Goal: Transaction & Acquisition: Purchase product/service

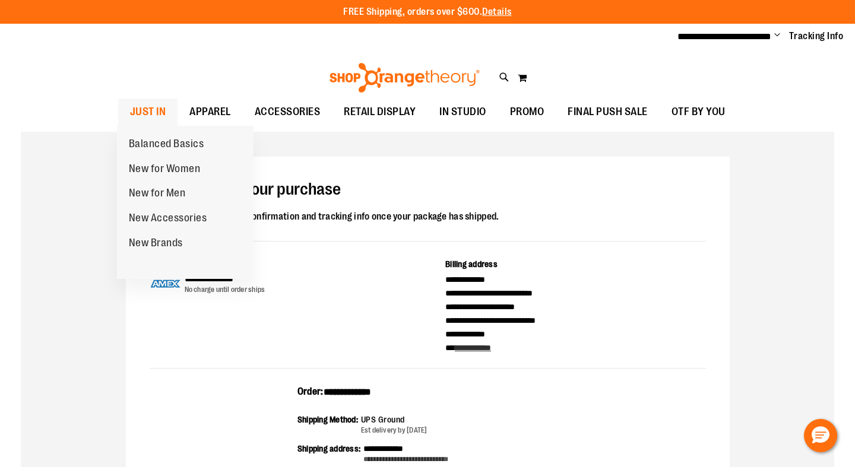
click at [149, 105] on span "JUST IN" at bounding box center [148, 112] width 36 height 27
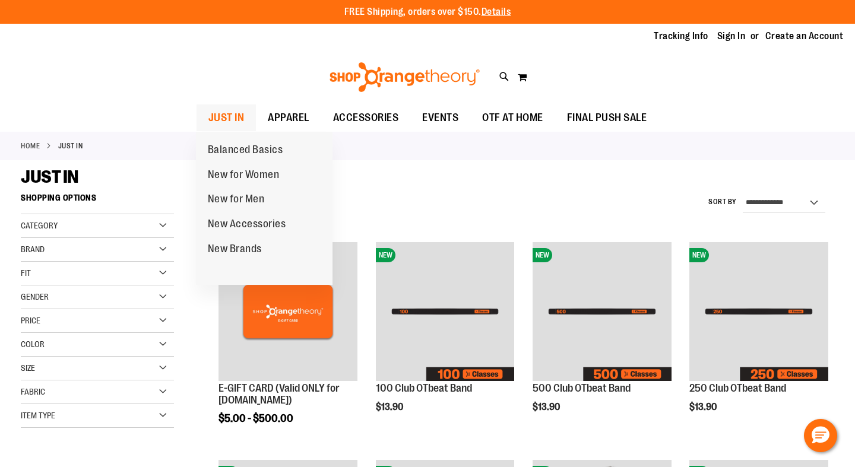
click at [243, 116] on link "JUST IN" at bounding box center [226, 117] width 60 height 27
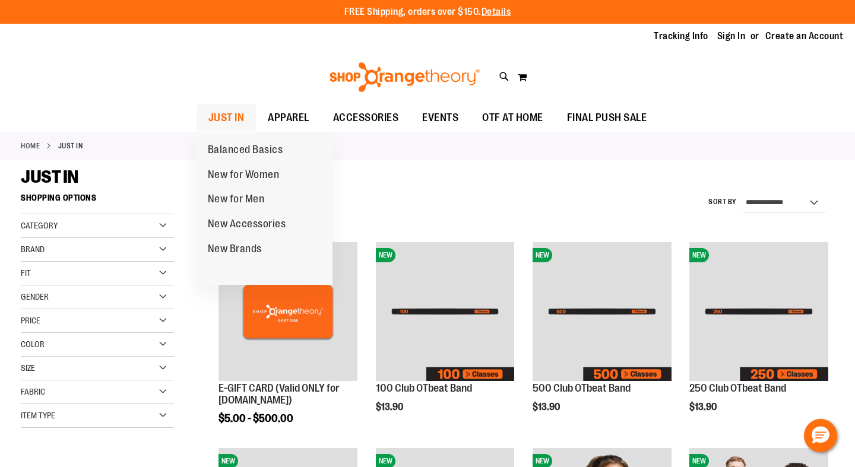
click at [228, 118] on span "JUST IN" at bounding box center [226, 117] width 36 height 27
click at [238, 170] on span "New for Women" at bounding box center [244, 176] width 72 height 15
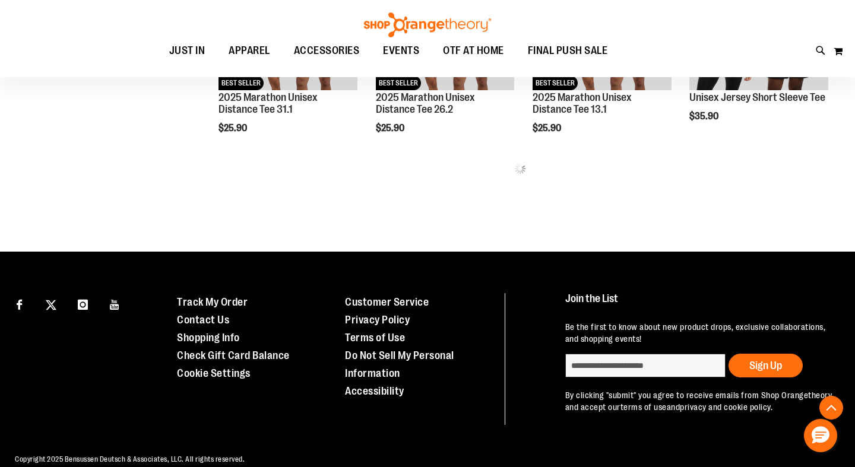
scroll to position [1372, 0]
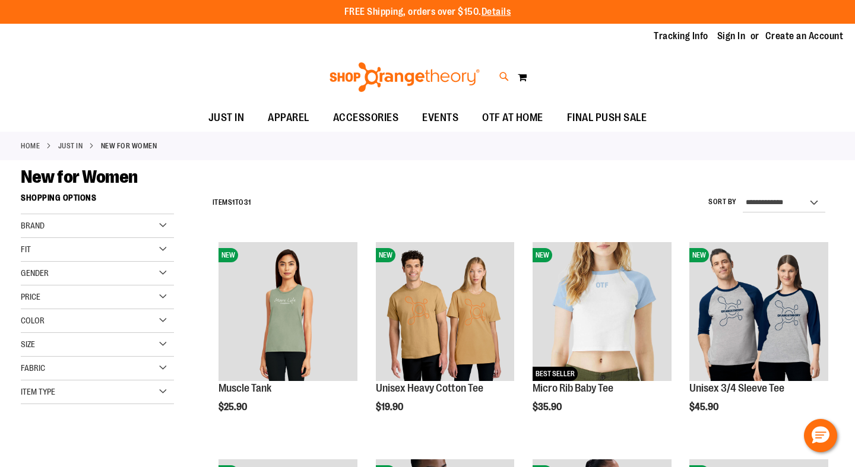
click at [503, 75] on icon at bounding box center [504, 77] width 10 height 14
click at [359, 74] on input "Search" at bounding box center [427, 66] width 676 height 39
type input "*********"
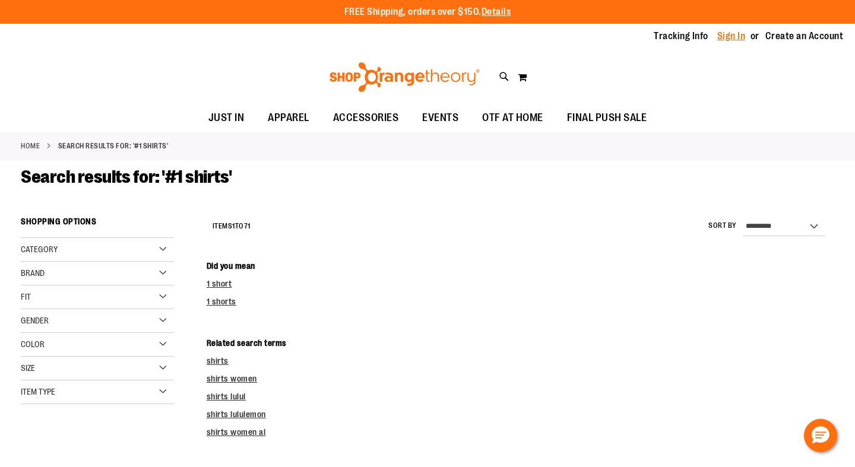
click at [731, 34] on link "Sign In" at bounding box center [731, 36] width 28 height 13
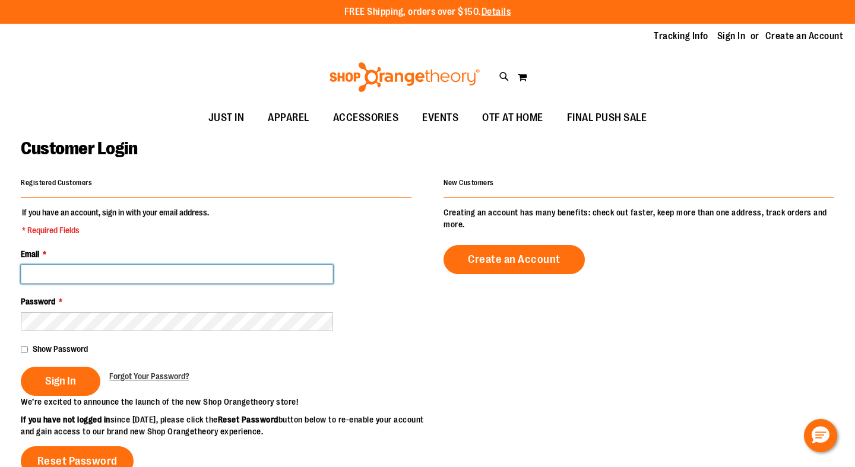
type input "**********"
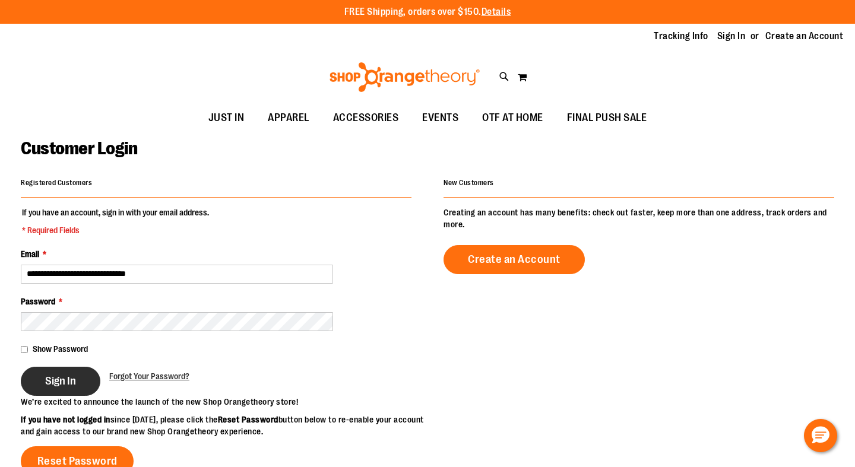
click at [55, 385] on span "Sign In" at bounding box center [60, 381] width 31 height 13
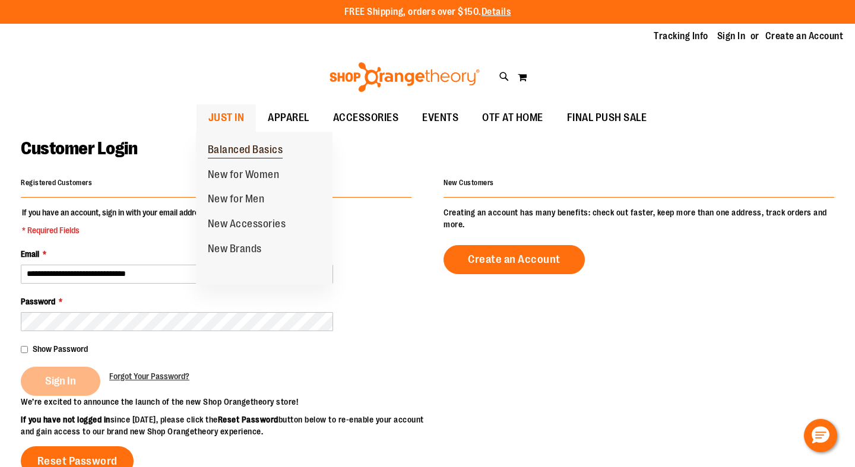
click at [227, 141] on link "Balanced Basics" at bounding box center [245, 150] width 99 height 25
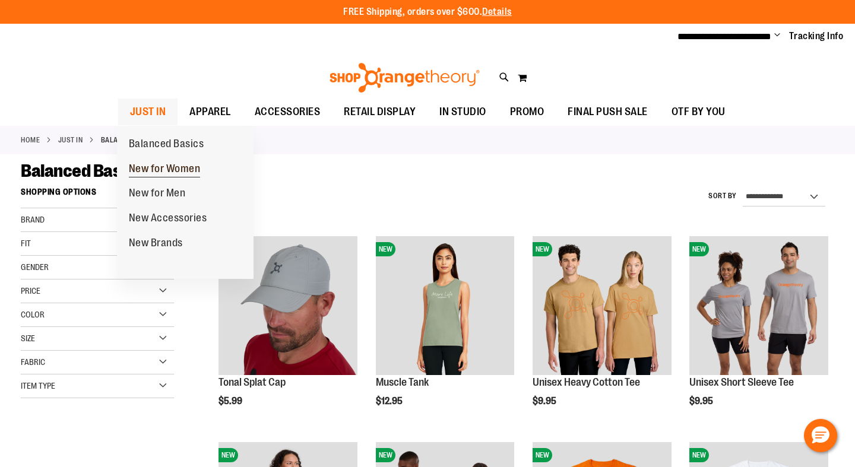
click at [157, 165] on span "New for Women" at bounding box center [165, 170] width 72 height 15
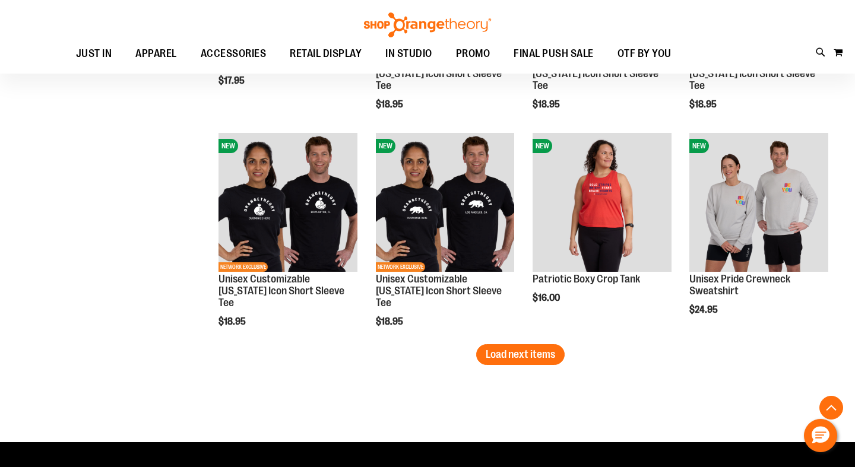
scroll to position [1716, 0]
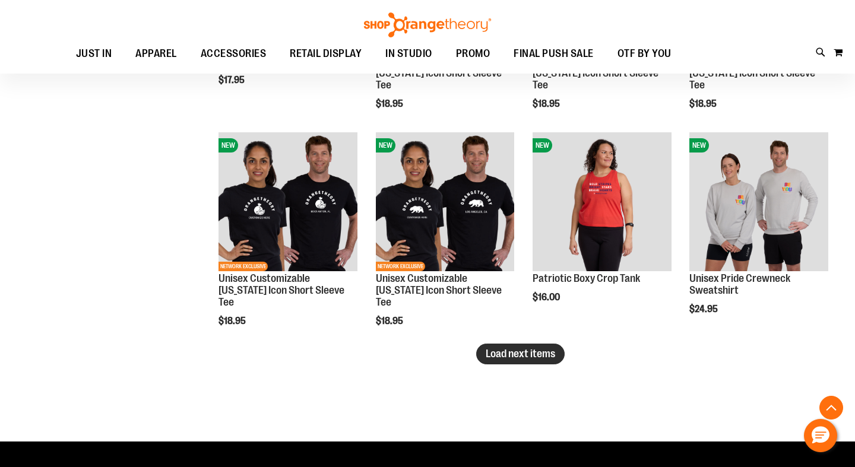
click at [550, 352] on span "Load next items" at bounding box center [520, 354] width 69 height 12
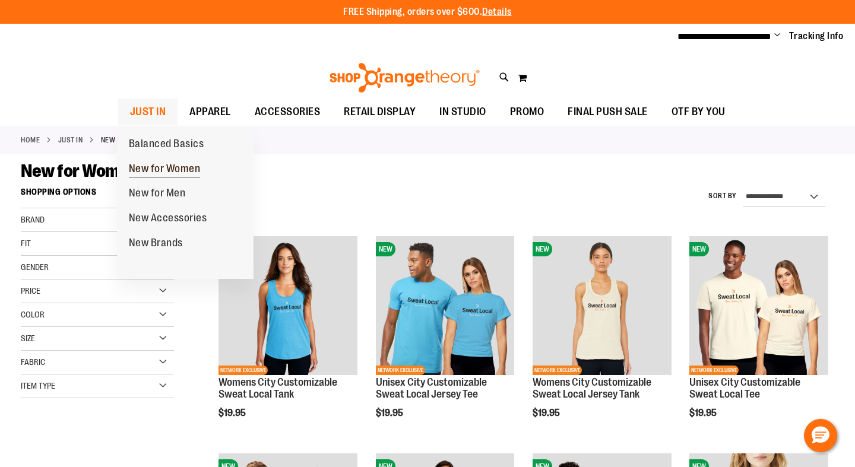
click at [180, 164] on span "New for Women" at bounding box center [165, 170] width 72 height 15
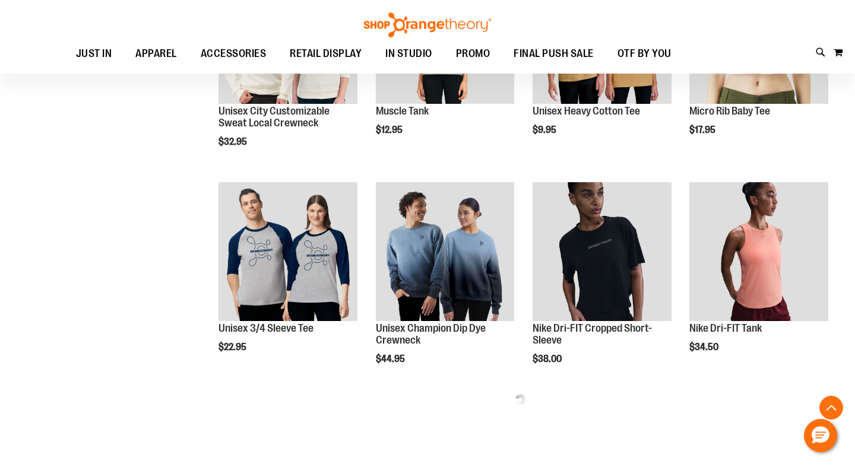
scroll to position [392, 0]
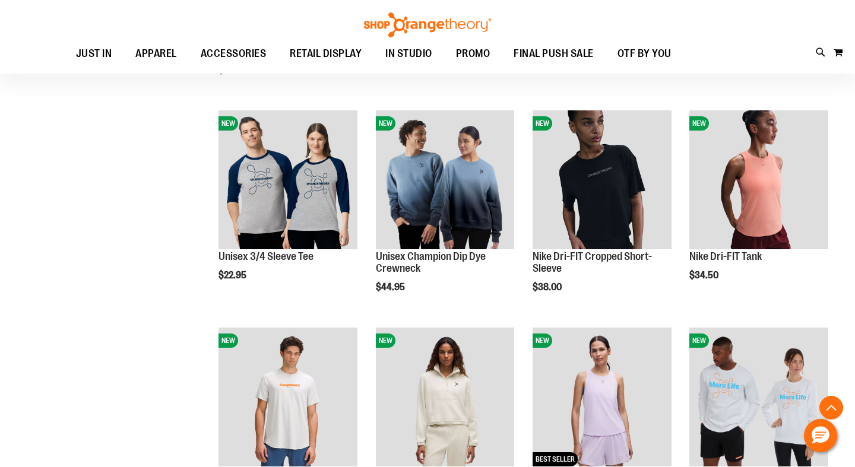
scroll to position [440, 0]
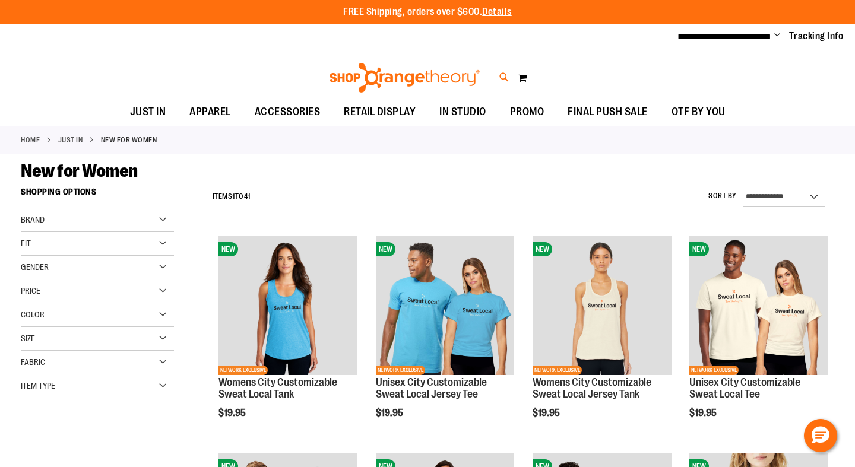
click at [502, 75] on icon at bounding box center [504, 78] width 10 height 14
click at [466, 61] on input "Search" at bounding box center [427, 66] width 676 height 39
type input "*********"
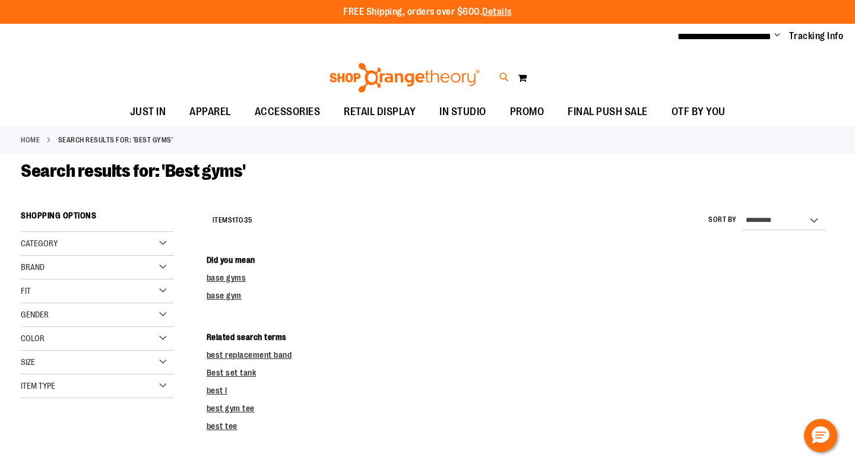
click at [508, 78] on icon at bounding box center [504, 78] width 10 height 14
click at [227, 68] on input "*********" at bounding box center [427, 66] width 676 height 39
type input "*"
type input "**********"
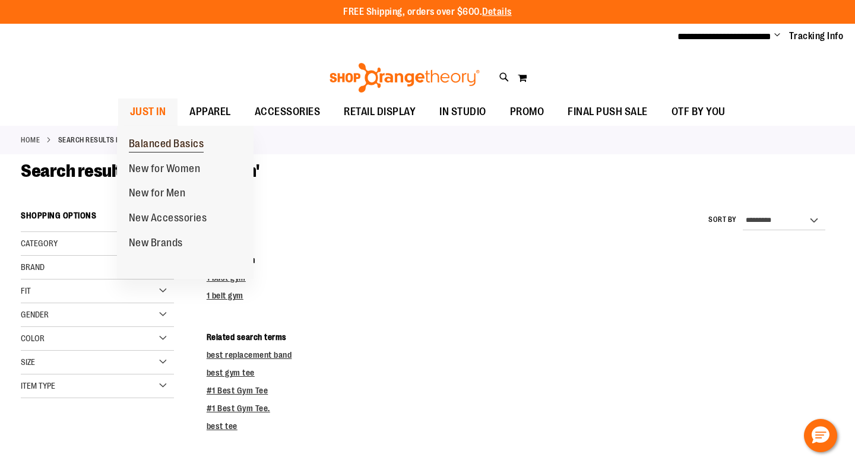
click at [160, 145] on span "Balanced Basics" at bounding box center [166, 145] width 75 height 15
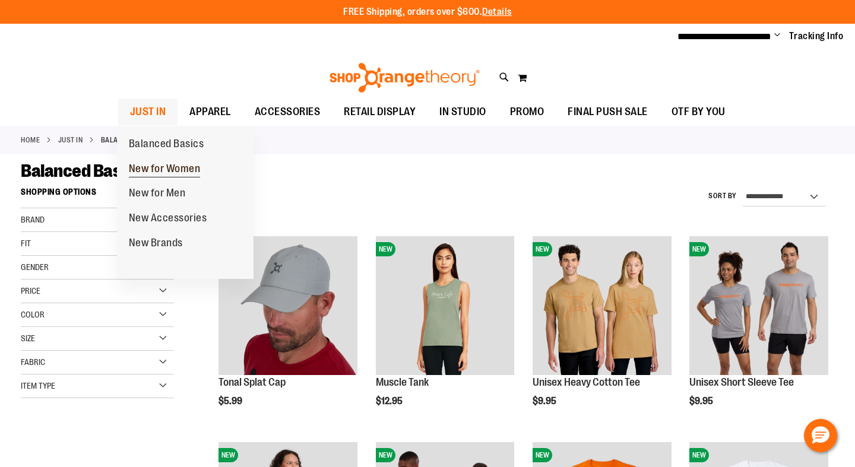
click at [184, 165] on span "New for Women" at bounding box center [165, 170] width 72 height 15
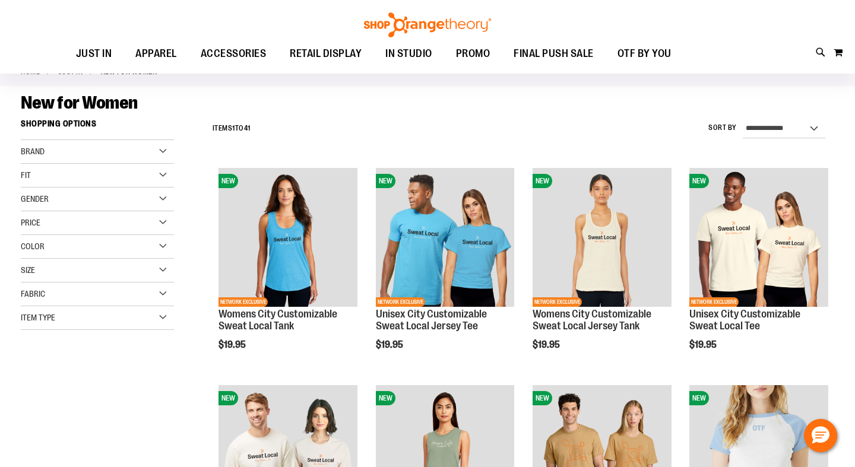
scroll to position [68, 0]
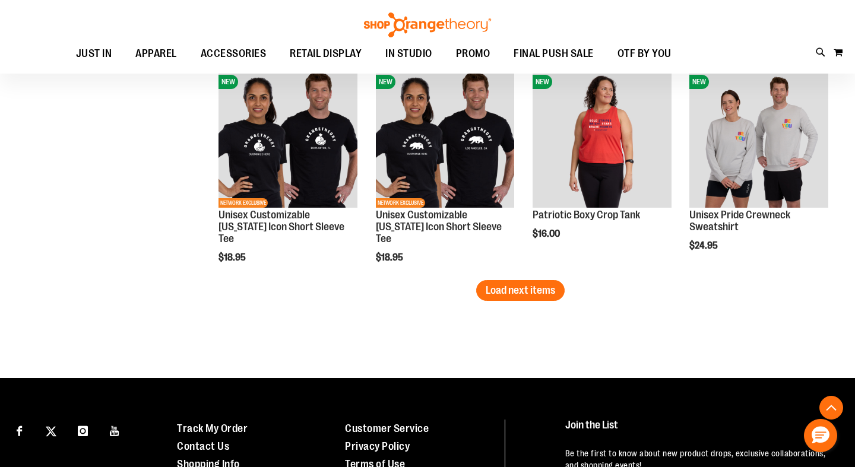
scroll to position [1919, 0]
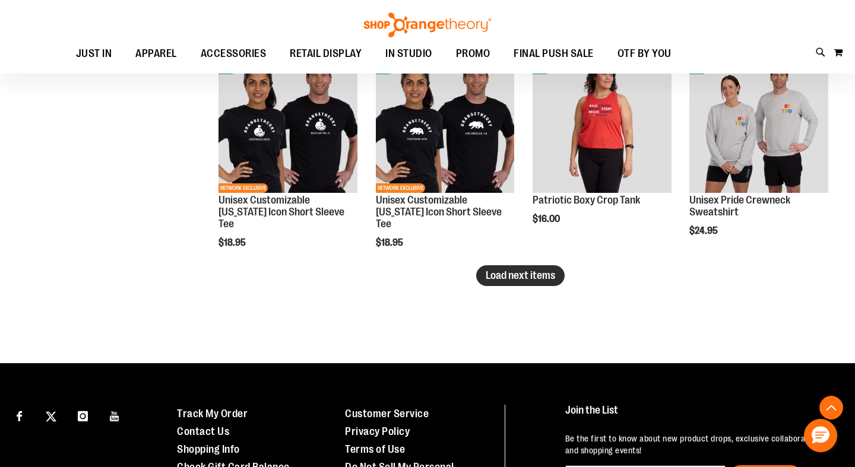
click at [527, 272] on span "Load next items" at bounding box center [520, 275] width 69 height 12
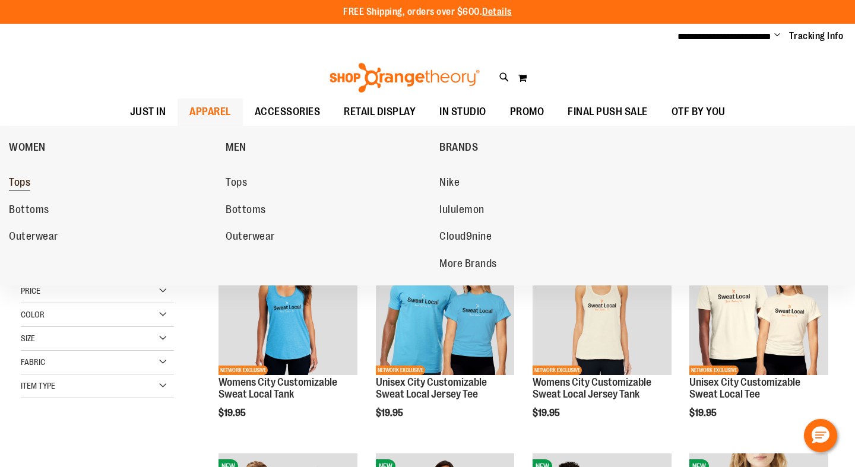
click at [17, 181] on span "Tops" at bounding box center [19, 183] width 21 height 15
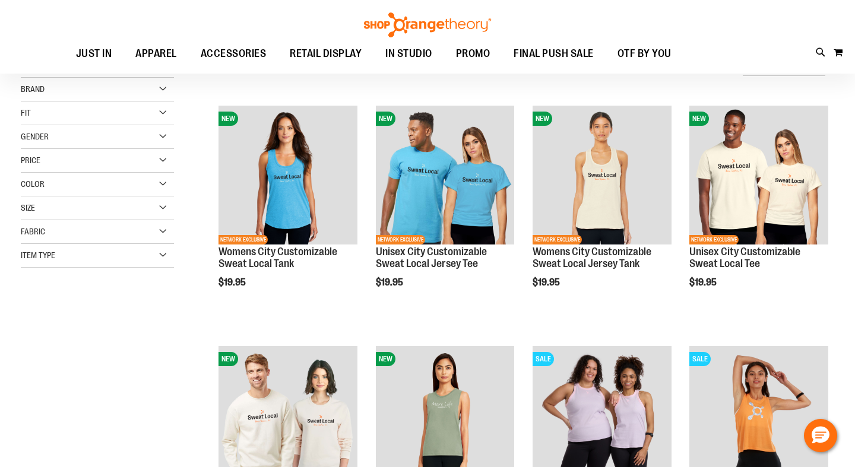
scroll to position [27, 1]
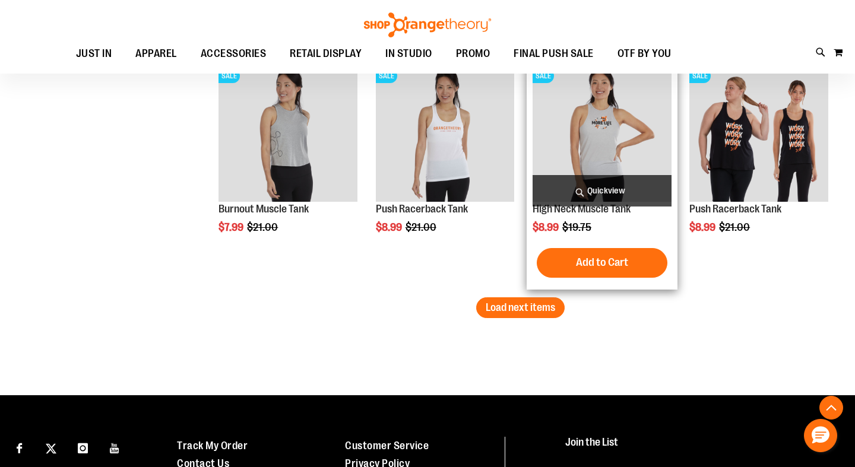
scroll to position [1955, 0]
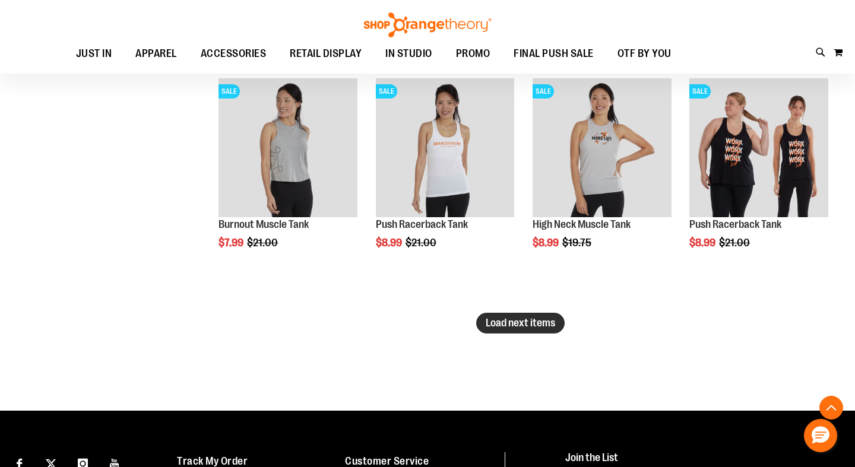
click at [525, 322] on span "Load next items" at bounding box center [520, 323] width 69 height 12
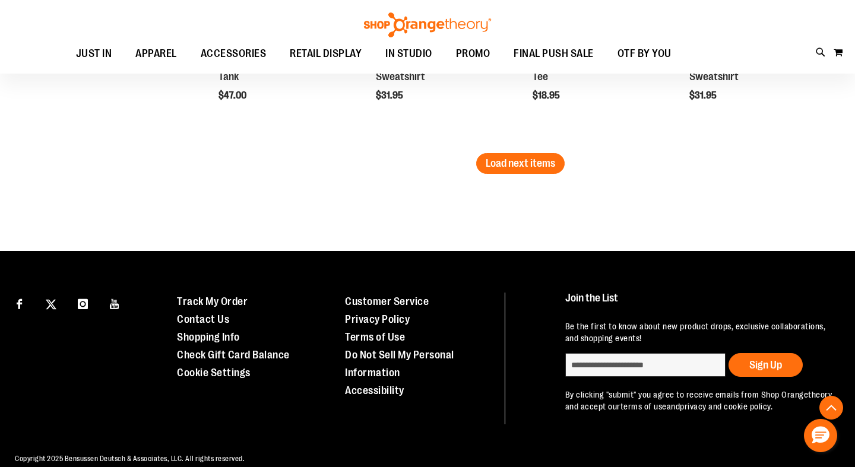
scroll to position [2837, 0]
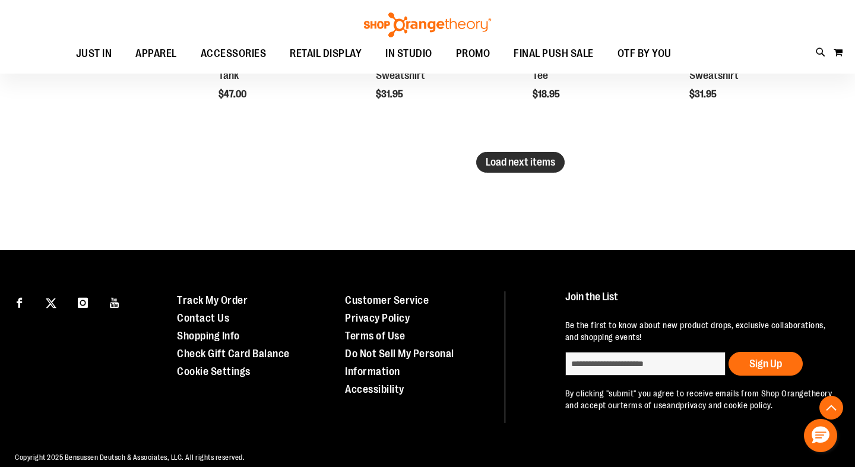
click at [511, 160] on span "Load next items" at bounding box center [520, 162] width 69 height 12
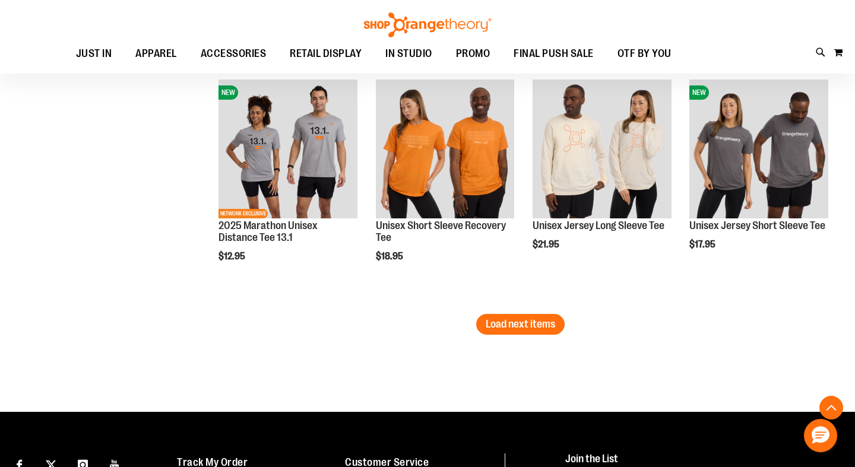
scroll to position [3398, 0]
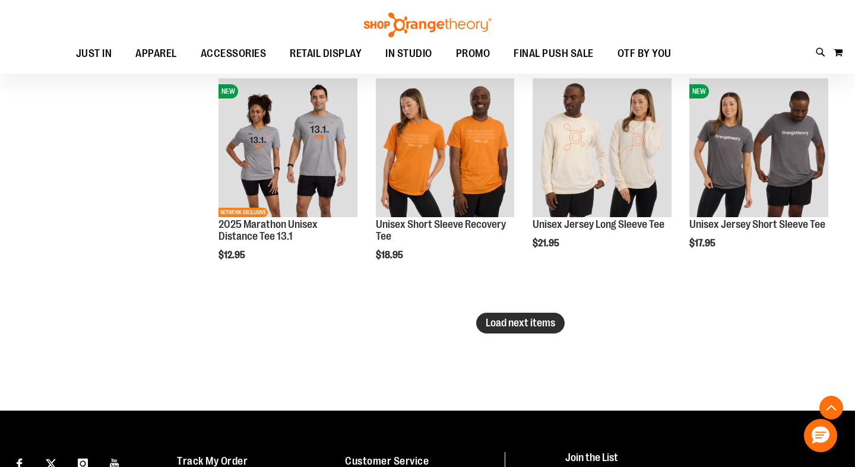
click at [532, 325] on span "Load next items" at bounding box center [520, 323] width 69 height 12
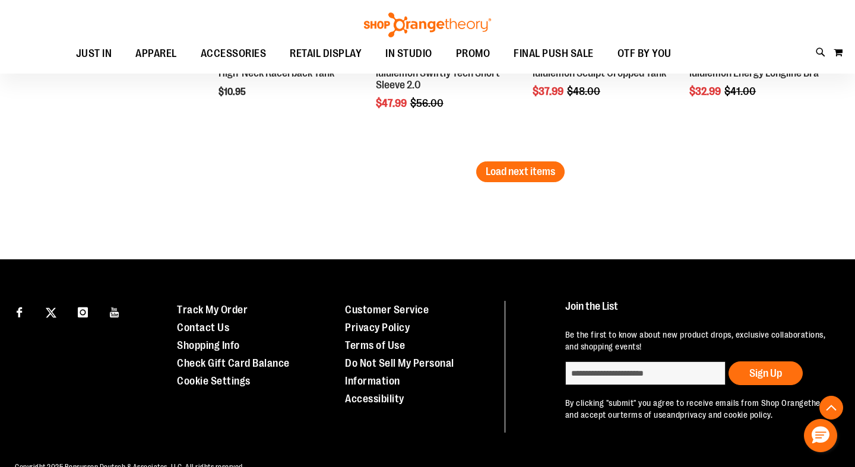
scroll to position [4258, 0]
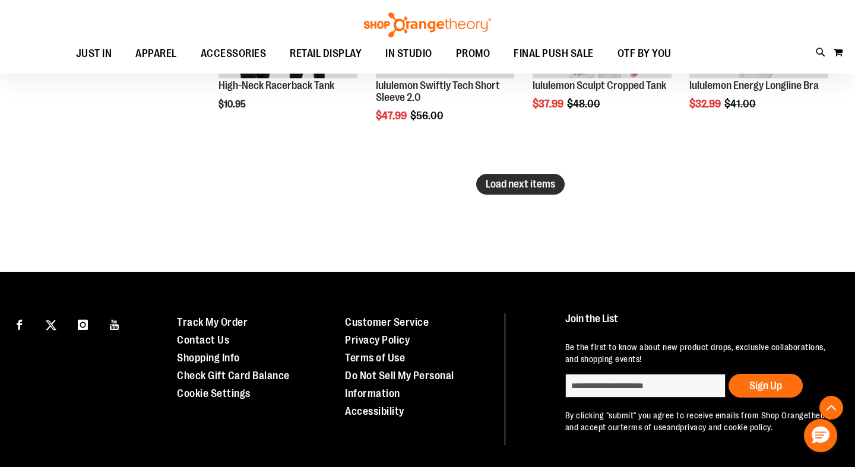
click at [525, 189] on span "Load next items" at bounding box center [520, 184] width 69 height 12
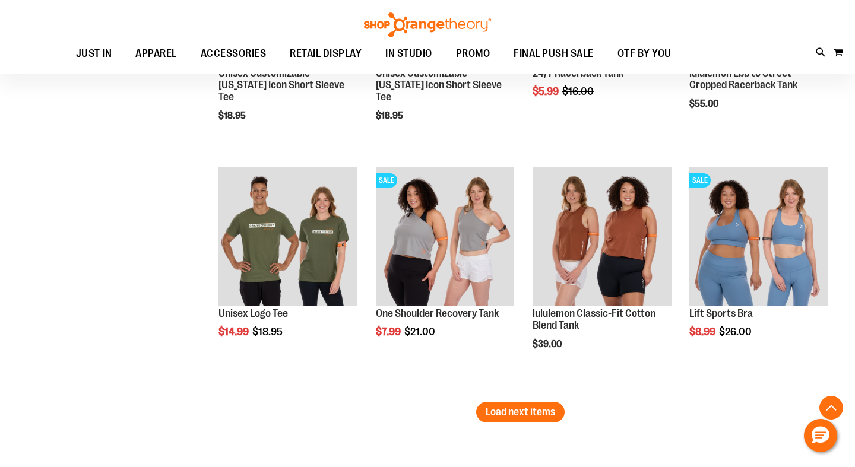
scroll to position [4763, 0]
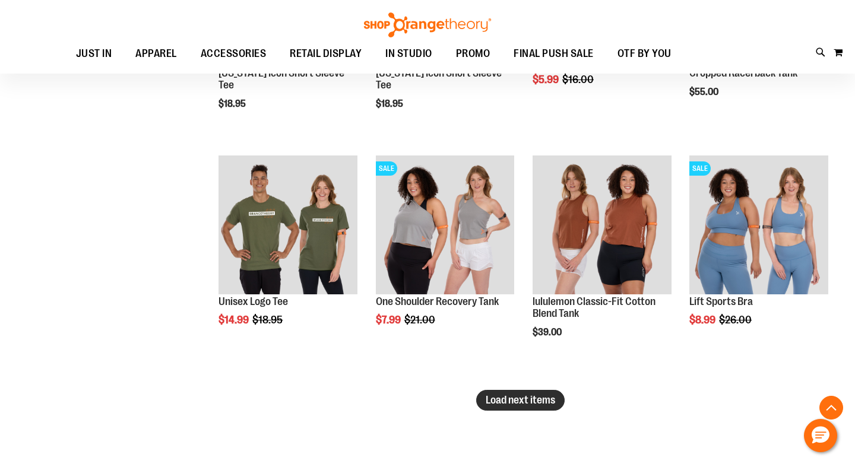
click at [520, 402] on span "Load next items" at bounding box center [520, 400] width 69 height 12
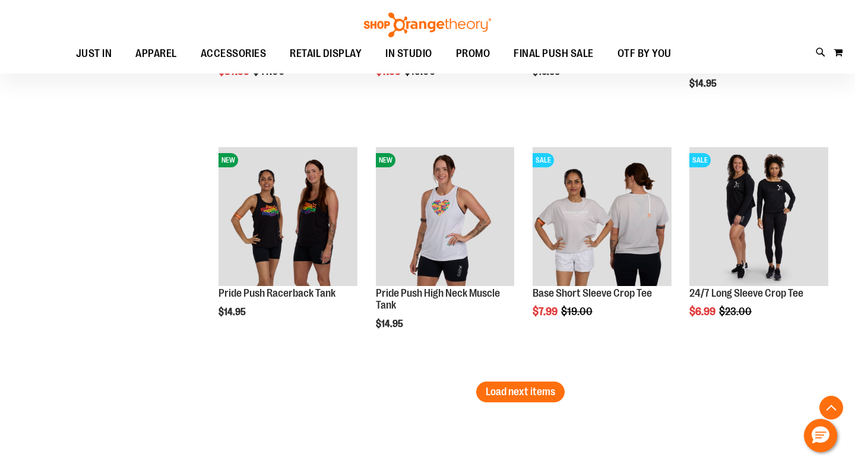
scroll to position [5503, 0]
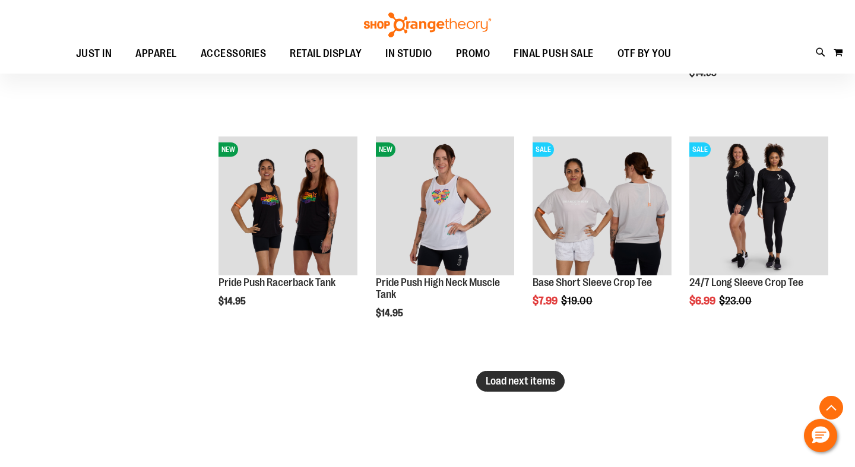
click at [508, 380] on span "Load next items" at bounding box center [520, 381] width 69 height 12
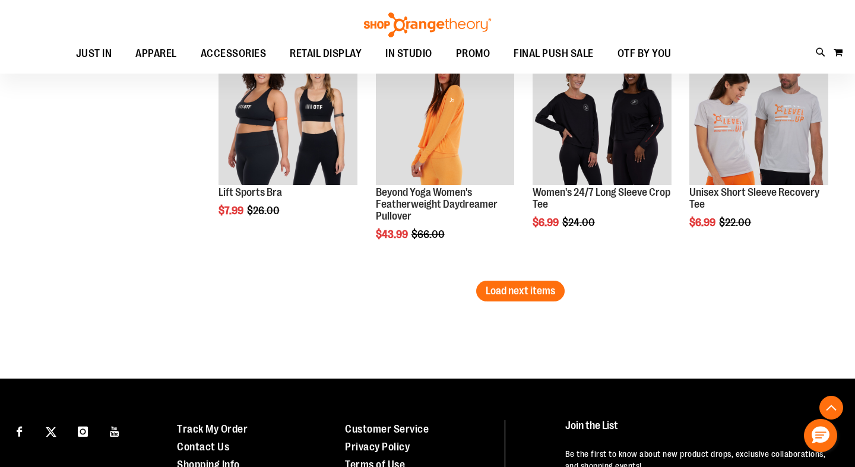
scroll to position [6316, 0]
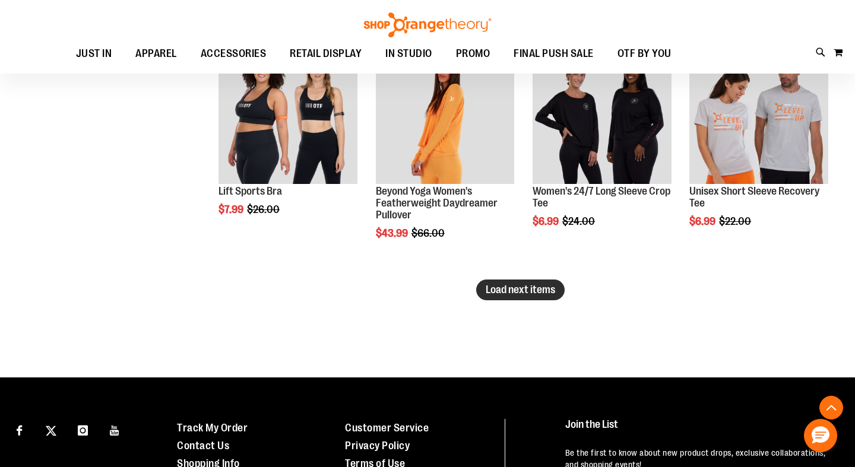
click at [499, 299] on button "Load next items" at bounding box center [520, 290] width 88 height 21
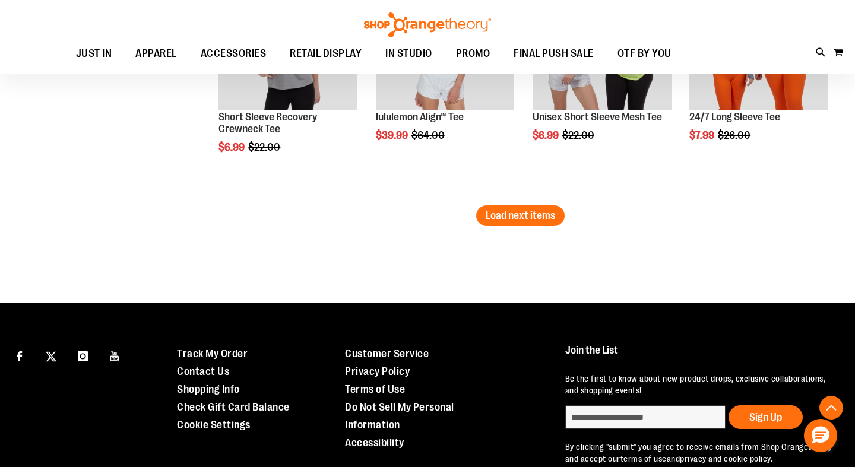
scroll to position [7118, 0]
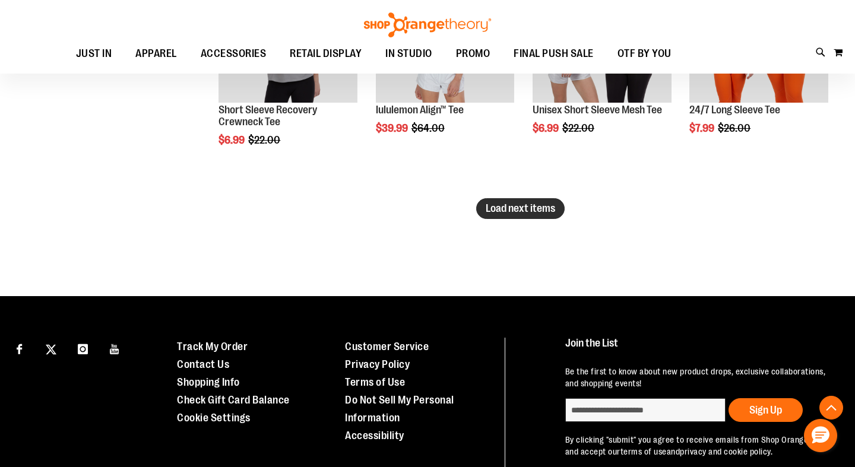
click at [539, 210] on span "Load next items" at bounding box center [520, 208] width 69 height 12
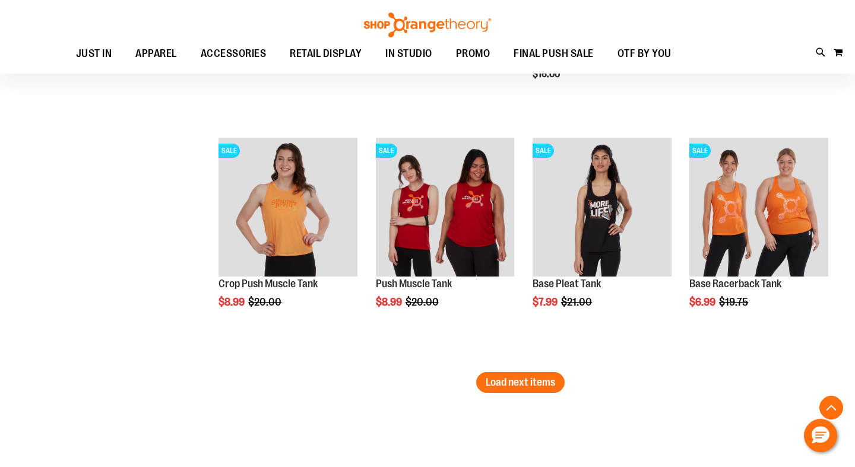
scroll to position [7683, 0]
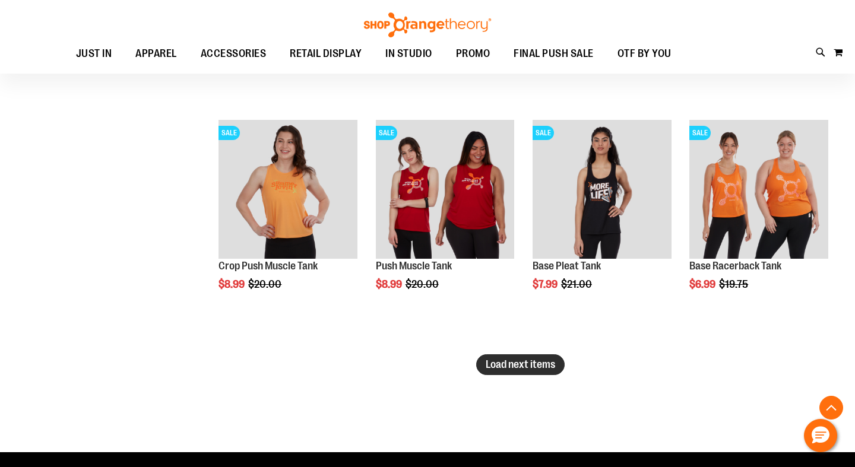
click at [526, 367] on span "Load next items" at bounding box center [520, 365] width 69 height 12
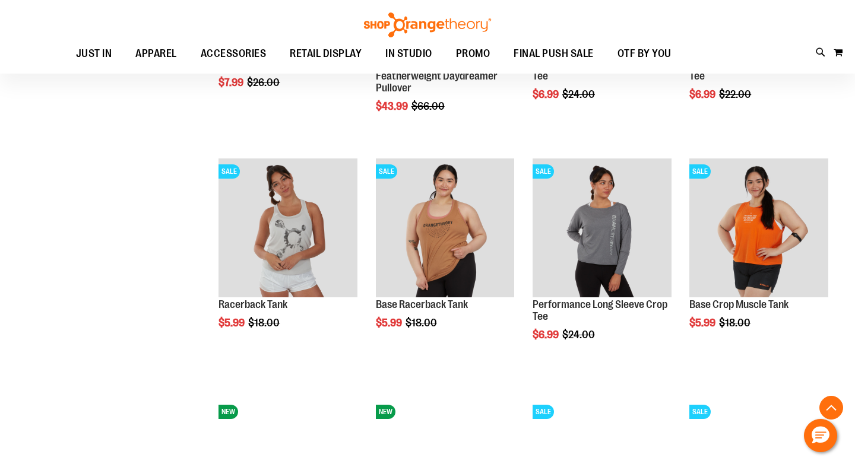
scroll to position [6388, 1]
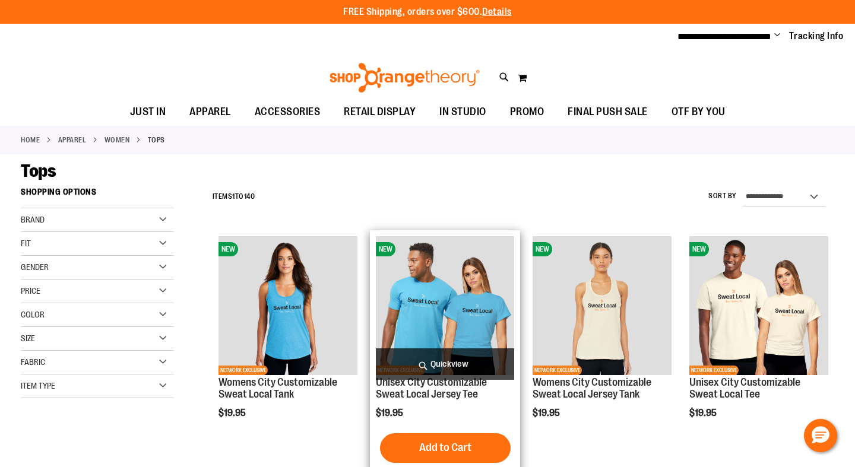
click at [480, 325] on img "product" at bounding box center [445, 305] width 139 height 139
click at [466, 364] on span "Quickview" at bounding box center [445, 363] width 139 height 31
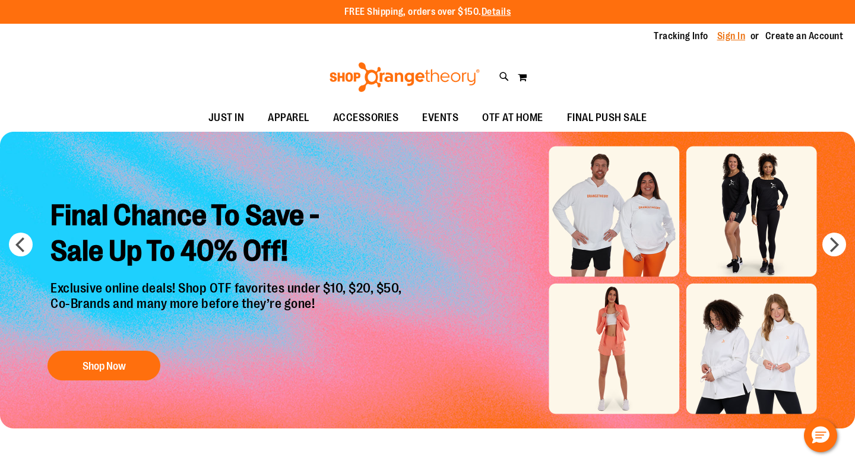
click at [732, 35] on link "Sign In" at bounding box center [731, 36] width 28 height 13
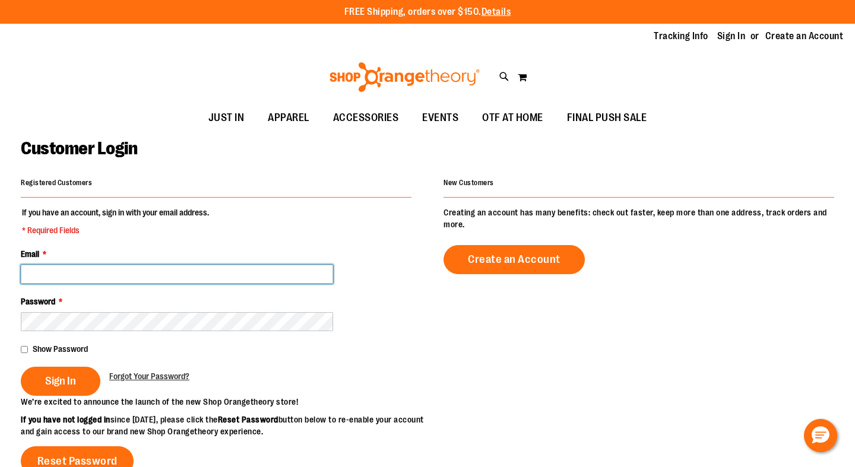
type input "**********"
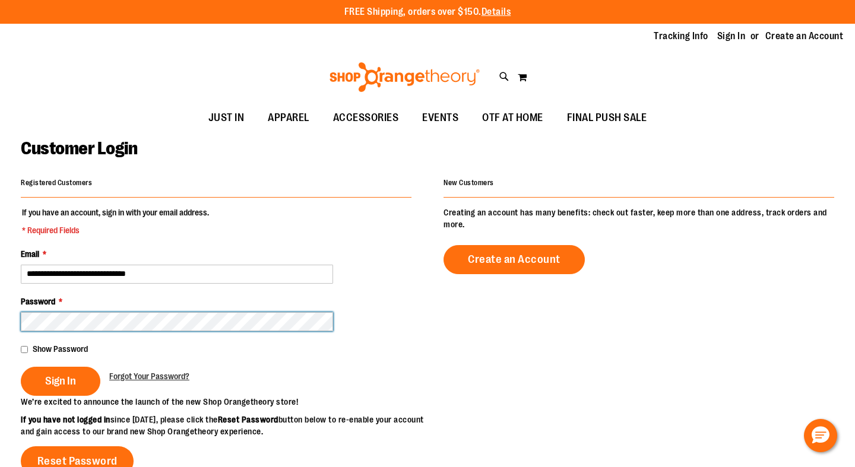
click at [60, 380] on button "Sign In" at bounding box center [61, 381] width 80 height 29
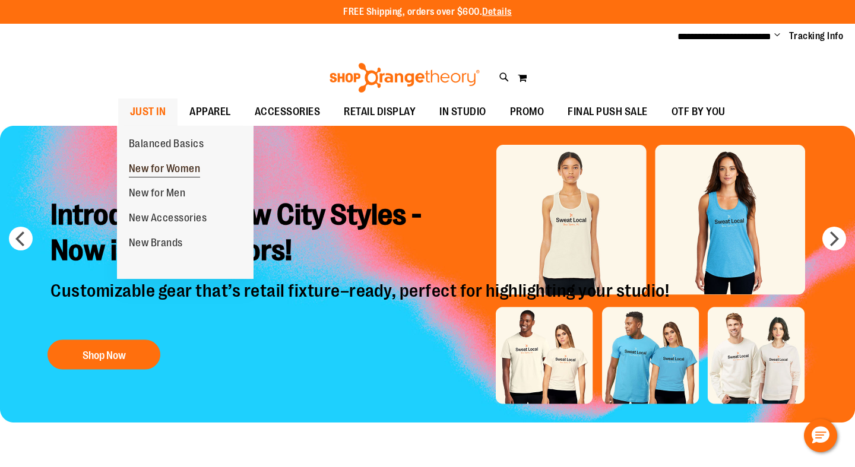
click at [179, 164] on span "New for Women" at bounding box center [165, 170] width 72 height 15
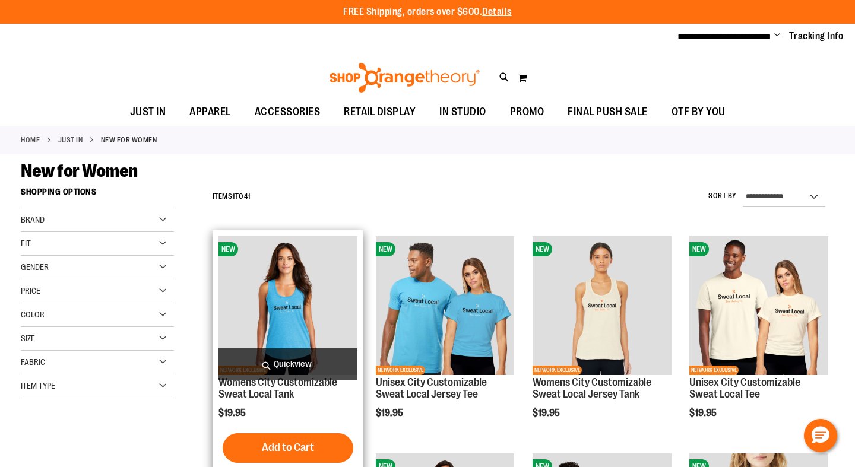
click at [281, 369] on span "Quickview" at bounding box center [287, 363] width 139 height 31
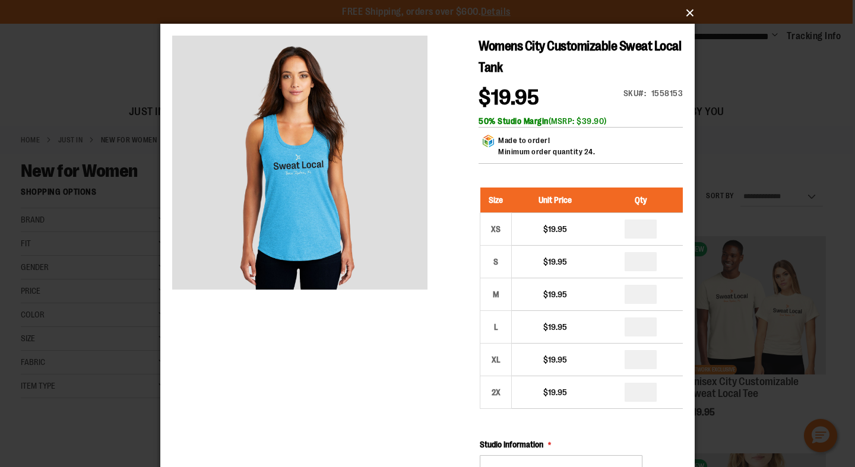
click at [688, 11] on button "×" at bounding box center [431, 13] width 534 height 26
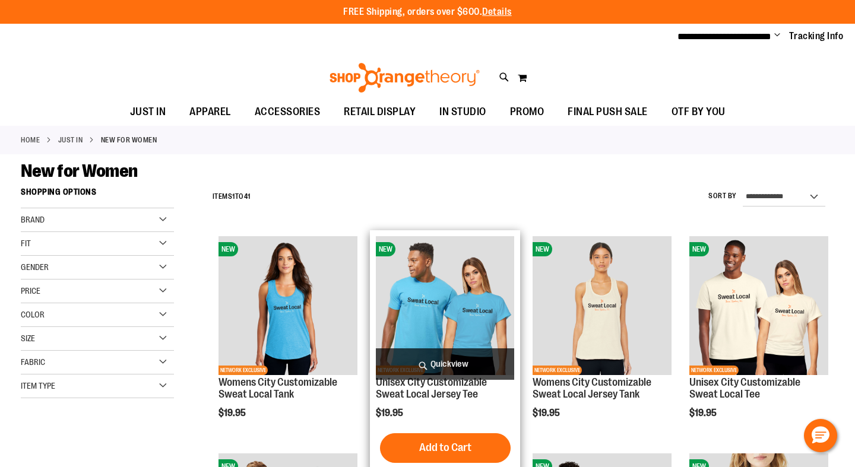
click at [443, 360] on span "Quickview" at bounding box center [445, 363] width 139 height 31
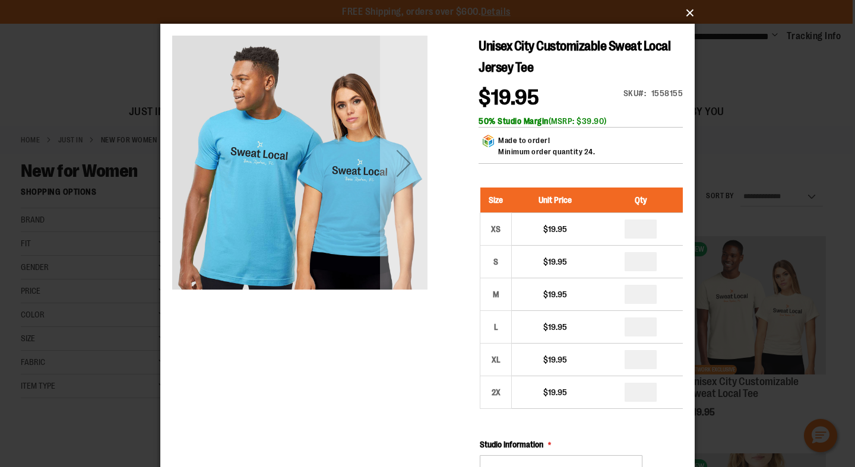
click at [686, 15] on button "×" at bounding box center [431, 13] width 534 height 26
